Goal: Obtain resource: Download file/media

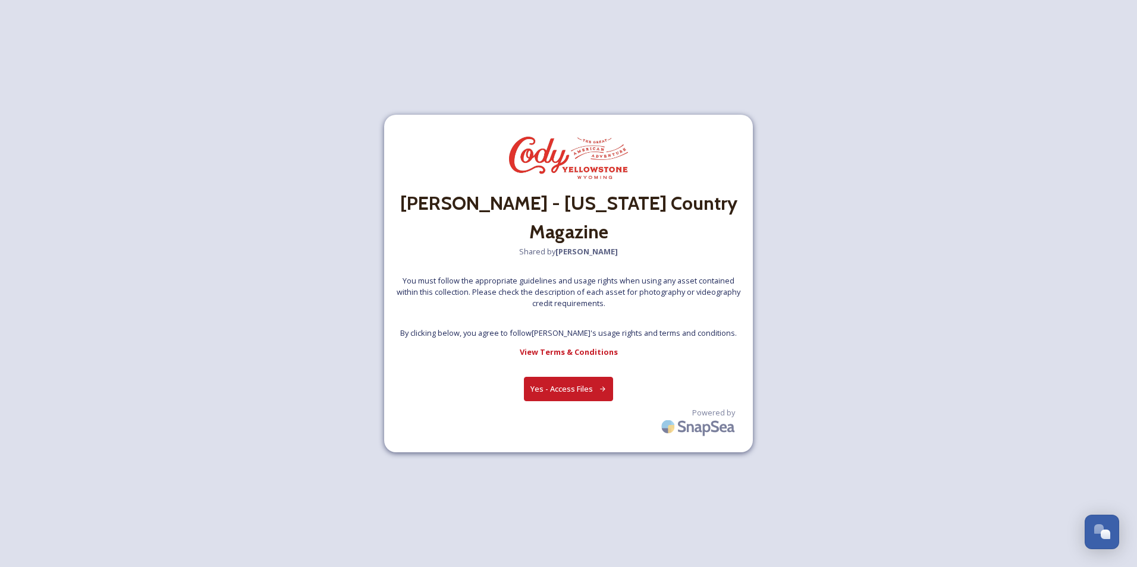
click at [571, 377] on button "Yes - Access Files" at bounding box center [568, 389] width 89 height 24
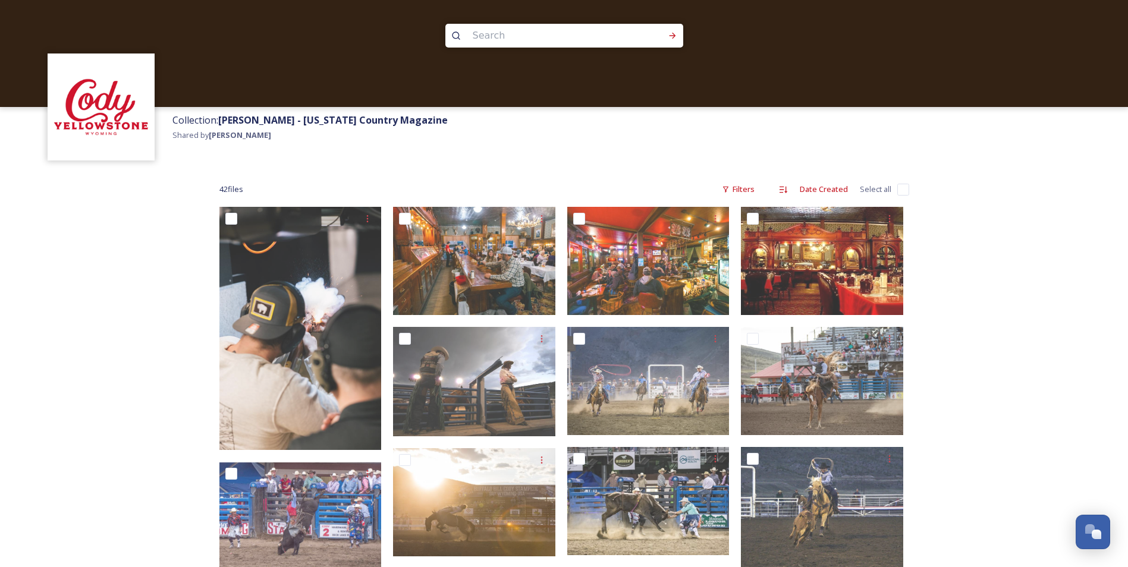
click at [902, 189] on input "checkbox" at bounding box center [904, 190] width 12 height 12
checkbox input "true"
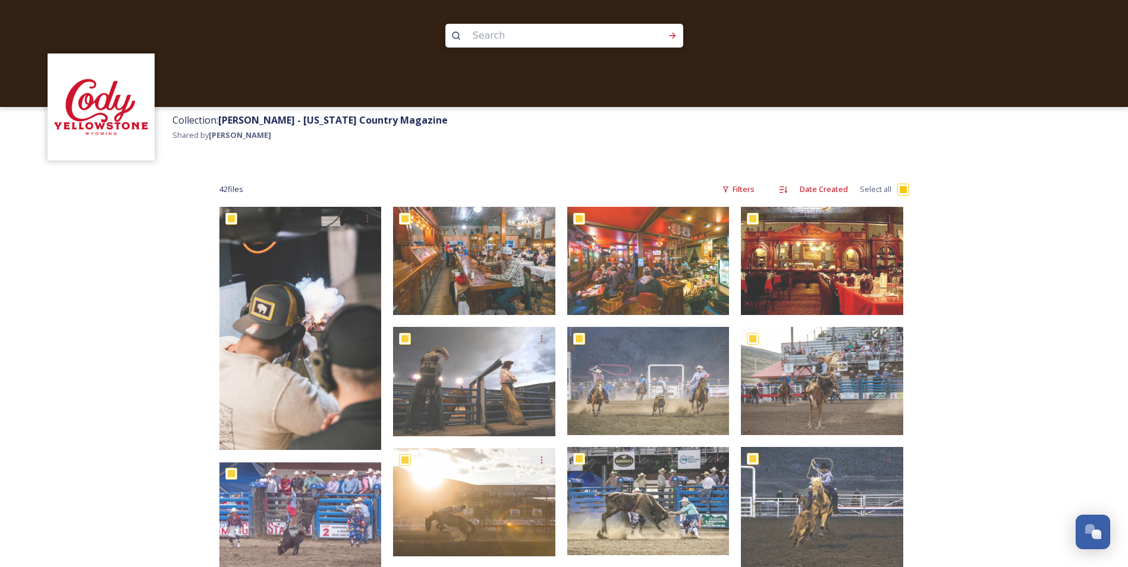
checkbox input "true"
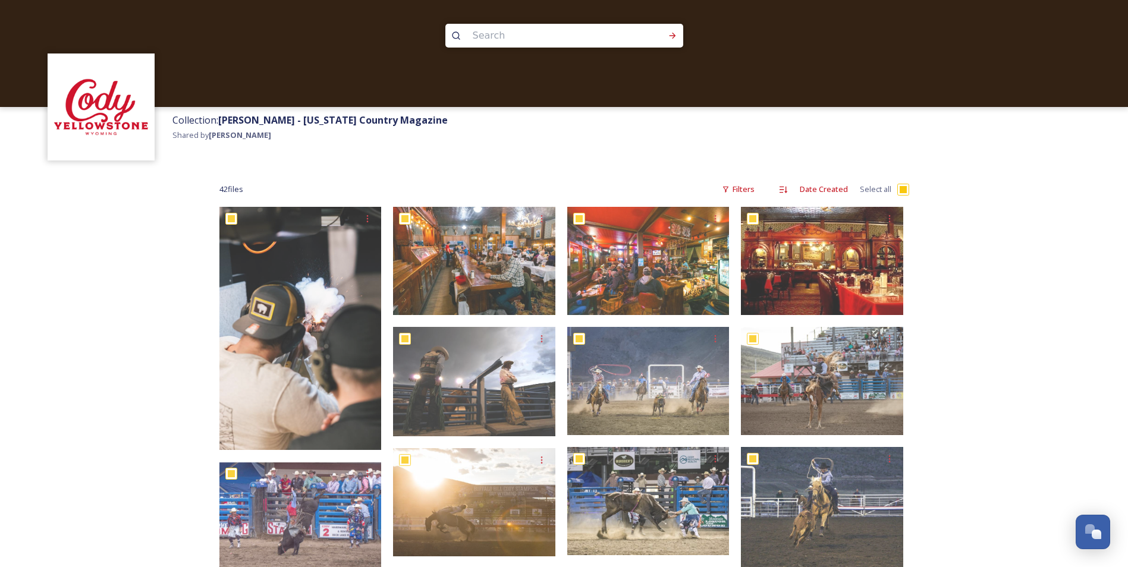
checkbox input "true"
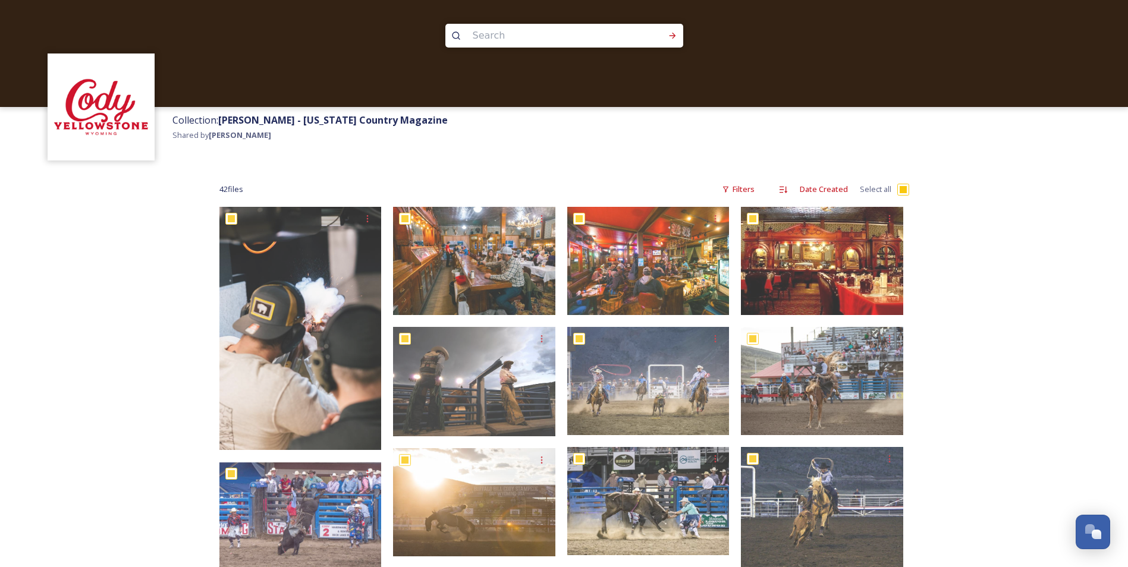
checkbox input "true"
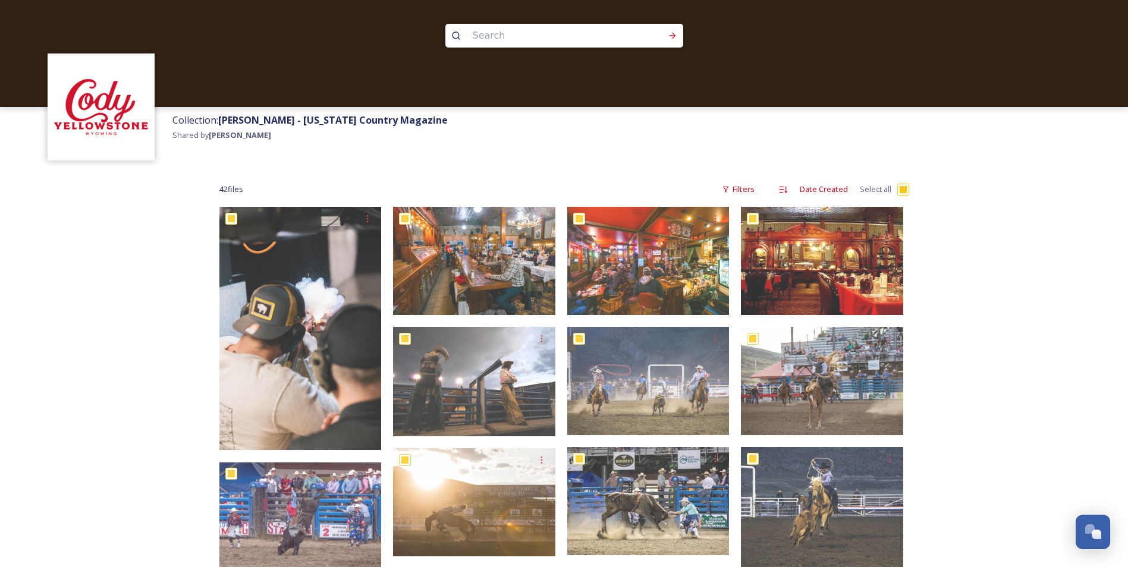
checkbox input "true"
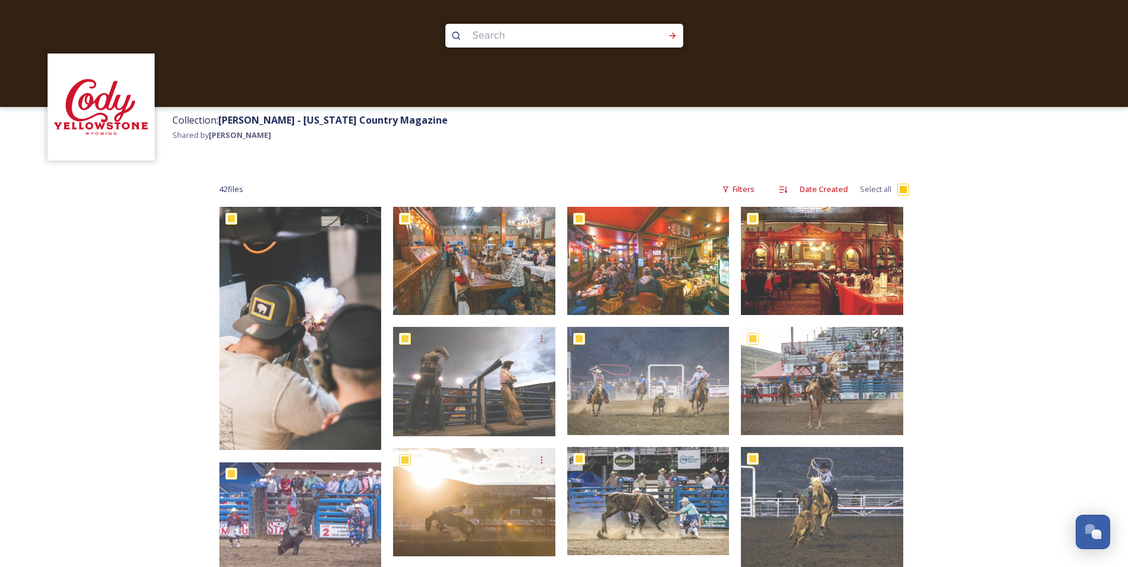
checkbox input "true"
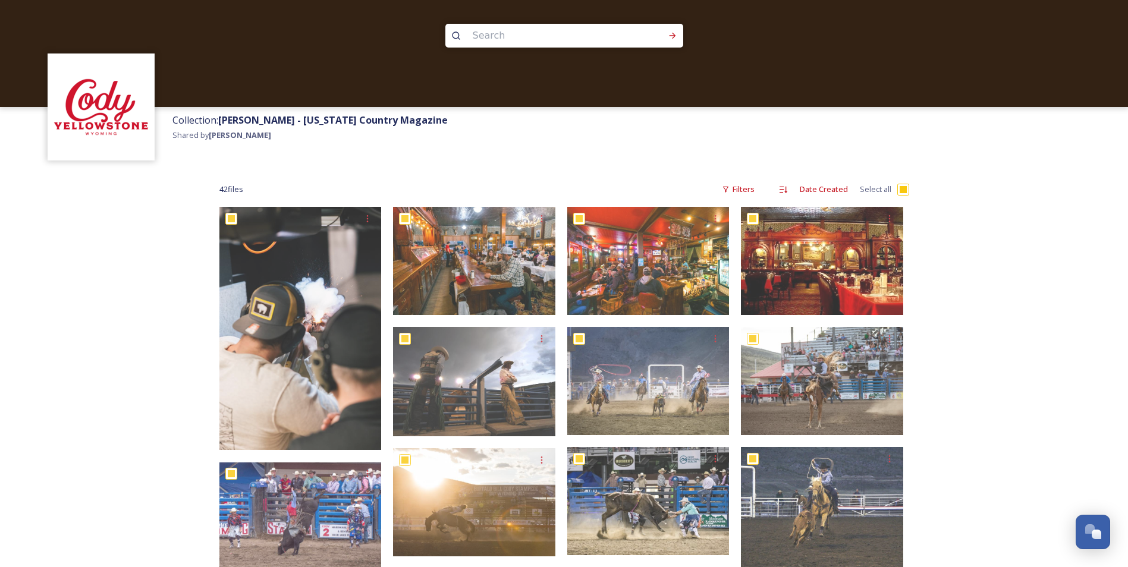
checkbox input "true"
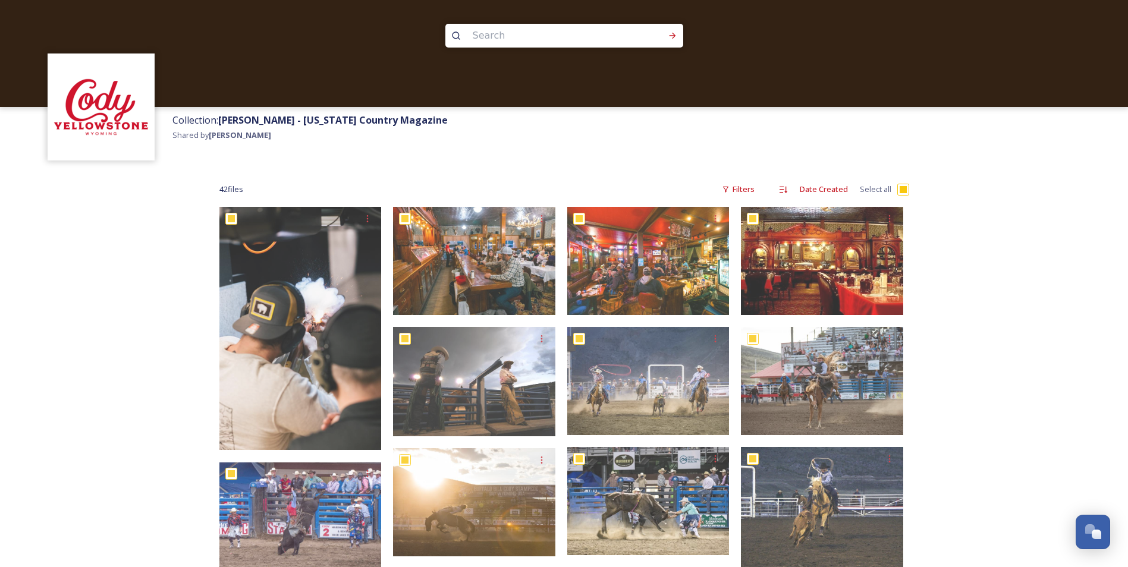
checkbox input "true"
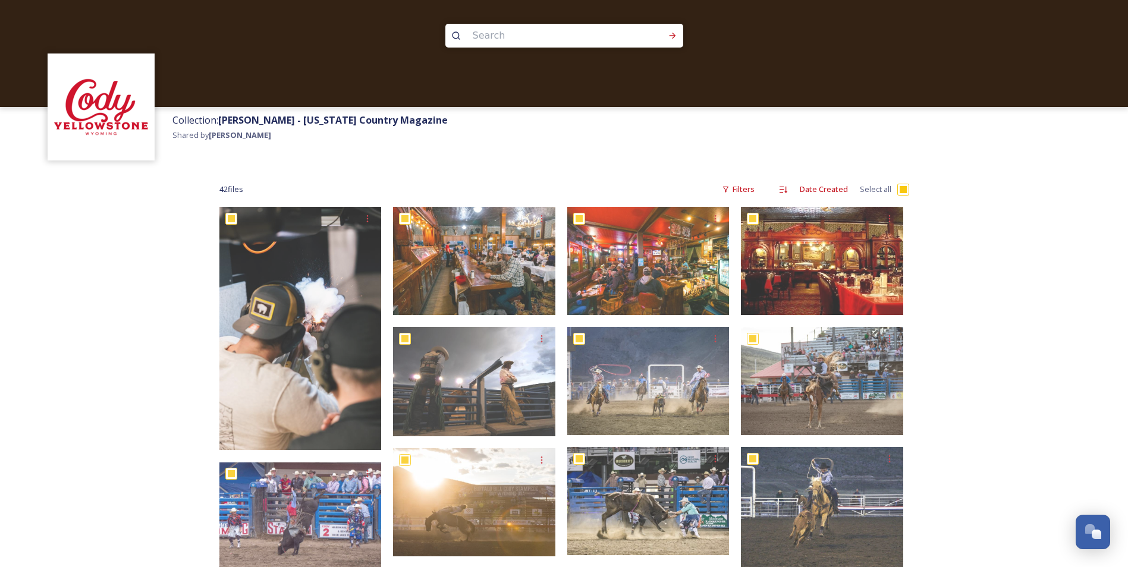
checkbox input "true"
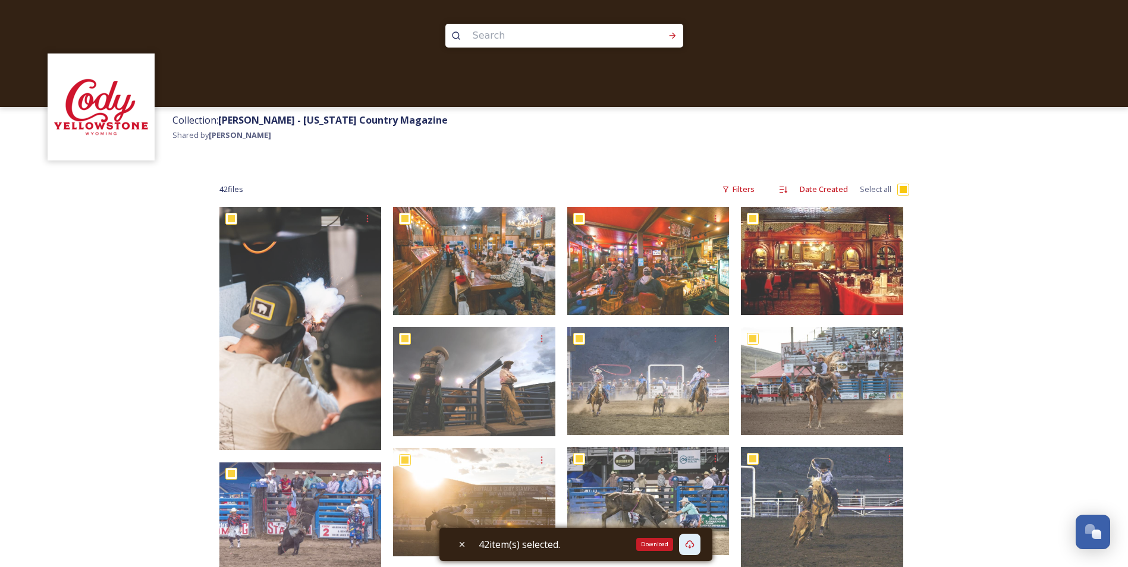
click at [691, 543] on icon at bounding box center [689, 545] width 9 height 8
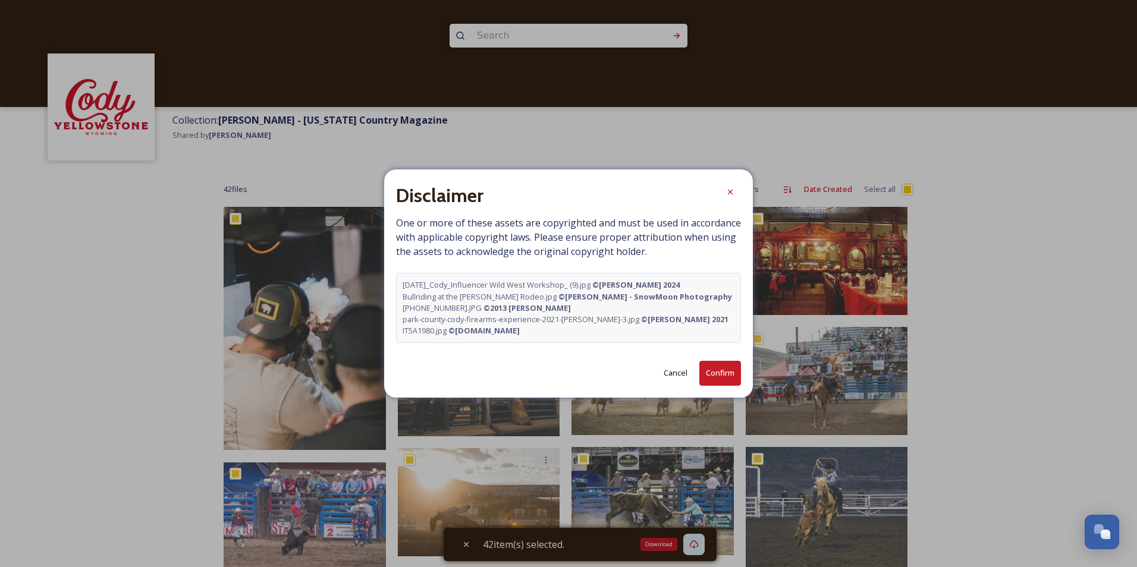
drag, startPoint x: 403, startPoint y: 284, endPoint x: 622, endPoint y: 340, distance: 225.8
click at [622, 340] on div "[DATE]_Cody_Influencer Wild West Workshop_ (9).jpg © [PERSON_NAME] 2024 Bullrid…" at bounding box center [568, 308] width 345 height 70
copy div "[DATE]_Cody_Influencer Wild West Workshop_ (9).jpg © [PERSON_NAME] 2024 Bullrid…"
click at [718, 374] on button "Confirm" at bounding box center [721, 373] width 42 height 24
